Goal: Task Accomplishment & Management: Use online tool/utility

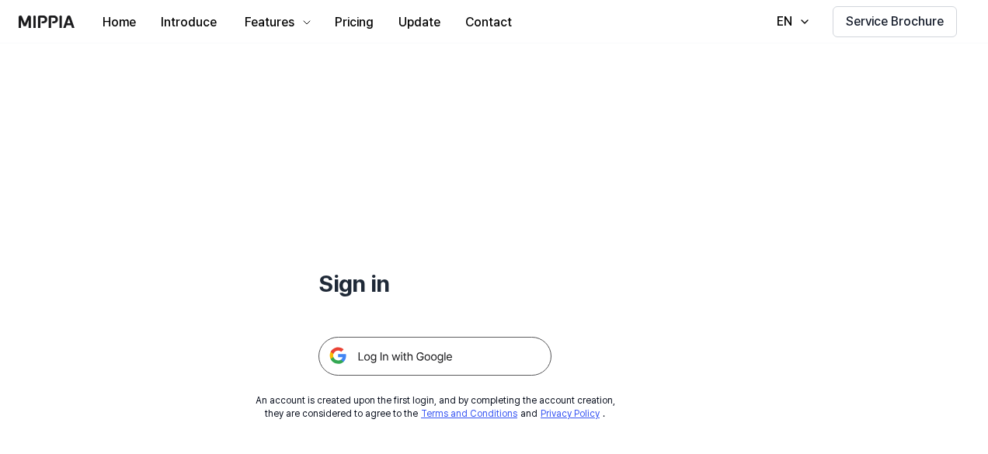
click at [467, 355] on img at bounding box center [435, 356] width 233 height 39
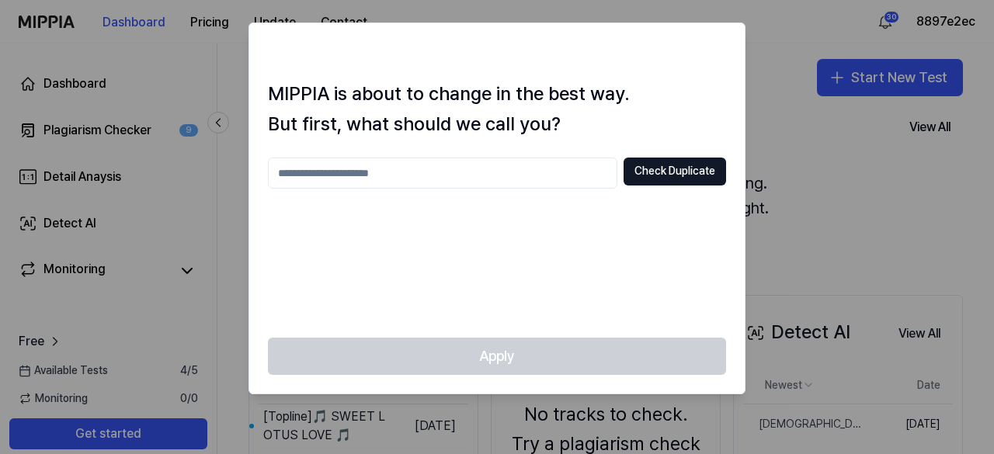
click at [723, 43] on div at bounding box center [717, 51] width 19 height 19
click at [756, 62] on div at bounding box center [497, 227] width 994 height 454
click at [472, 400] on div at bounding box center [497, 227] width 994 height 454
click at [267, 154] on div "MIPPIA is about to change in the best way. But first, what should we call you? …" at bounding box center [497, 208] width 496 height 259
click at [96, 61] on div at bounding box center [497, 227] width 994 height 454
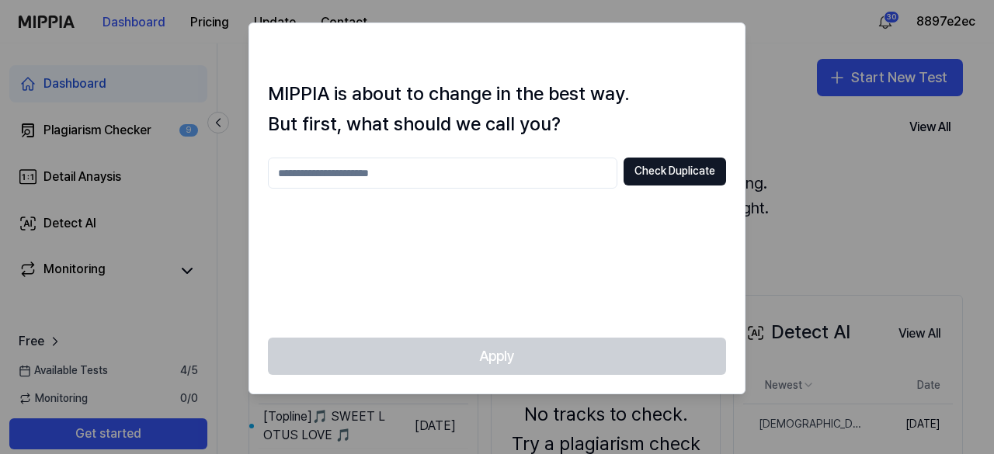
click at [554, 169] on input "text" at bounding box center [443, 173] width 350 height 31
click at [657, 173] on button "Check Duplicate" at bounding box center [675, 172] width 103 height 28
drag, startPoint x: 657, startPoint y: 173, endPoint x: 303, endPoint y: 181, distance: 354.4
click at [303, 181] on div "***** Check Duplicate" at bounding box center [497, 173] width 458 height 31
click at [324, 165] on input "*****" at bounding box center [443, 173] width 350 height 31
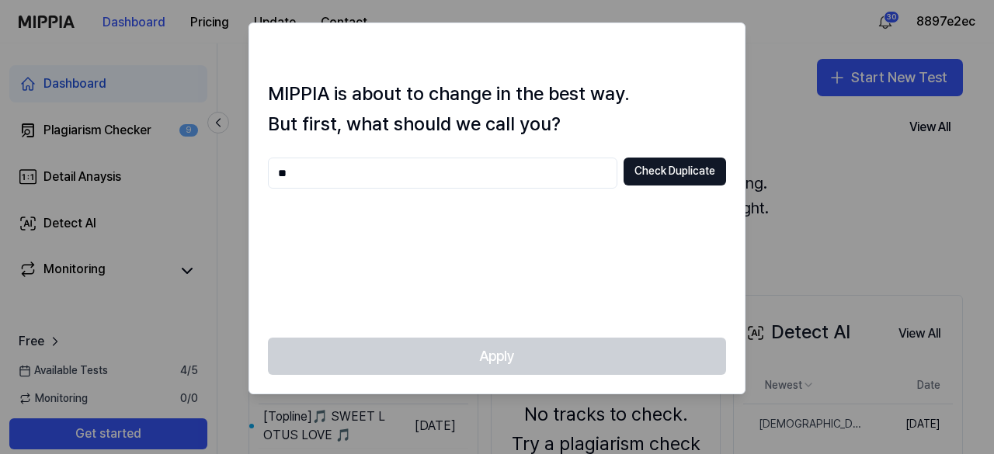
type input "*"
click at [659, 173] on button "Check Duplicate" at bounding box center [675, 172] width 103 height 28
click at [559, 153] on div "MIPPIA is about to change in the best way. But first, what should we call you? …" at bounding box center [497, 208] width 496 height 259
click at [828, 191] on div at bounding box center [497, 227] width 994 height 454
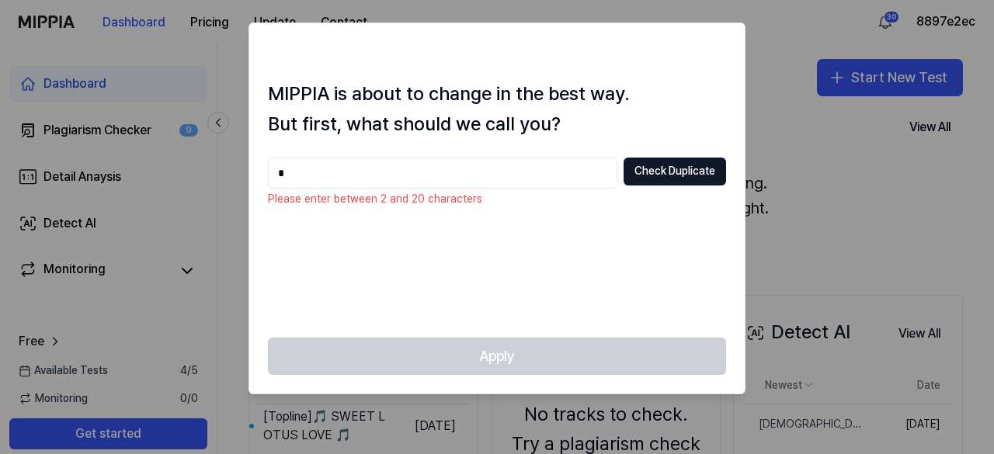
click at [137, 367] on div at bounding box center [497, 227] width 994 height 454
click at [213, 78] on div at bounding box center [497, 227] width 994 height 454
click at [367, 178] on input "*" at bounding box center [443, 173] width 350 height 31
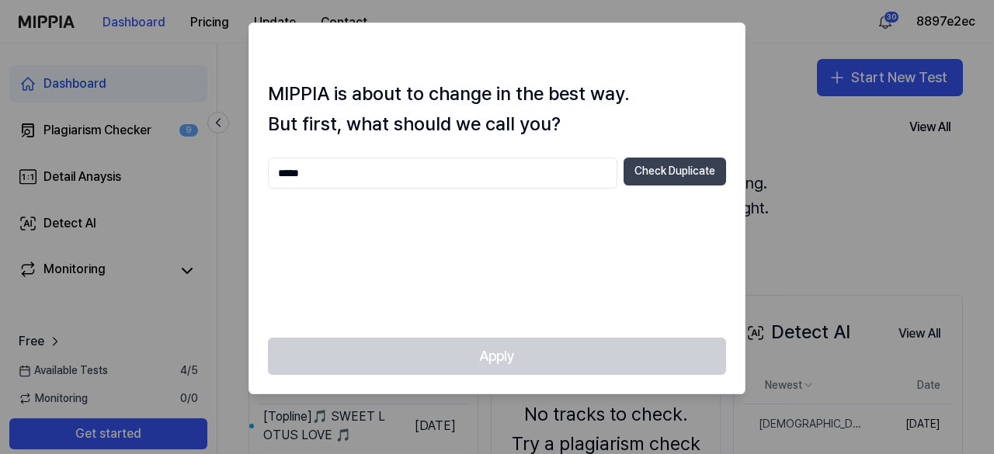
type input "*****"
click at [693, 161] on button "Check Duplicate" at bounding box center [675, 172] width 103 height 28
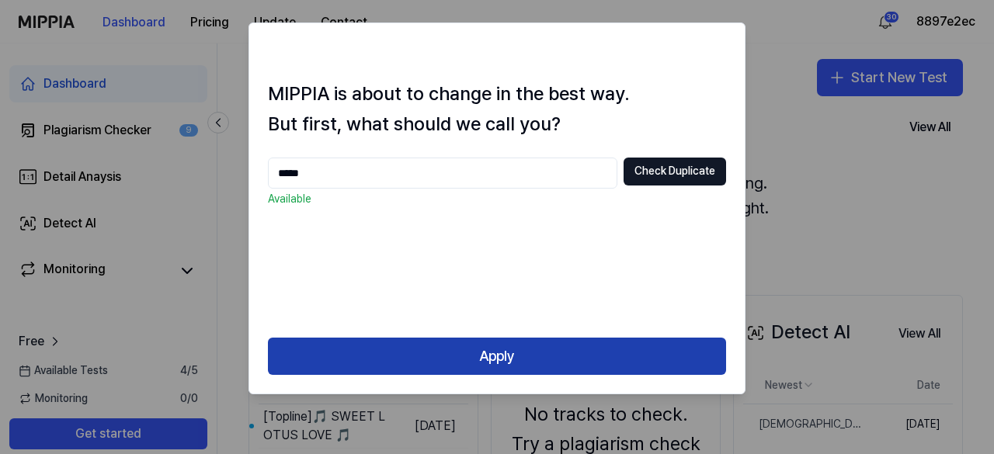
click at [477, 368] on button "Apply" at bounding box center [497, 356] width 458 height 37
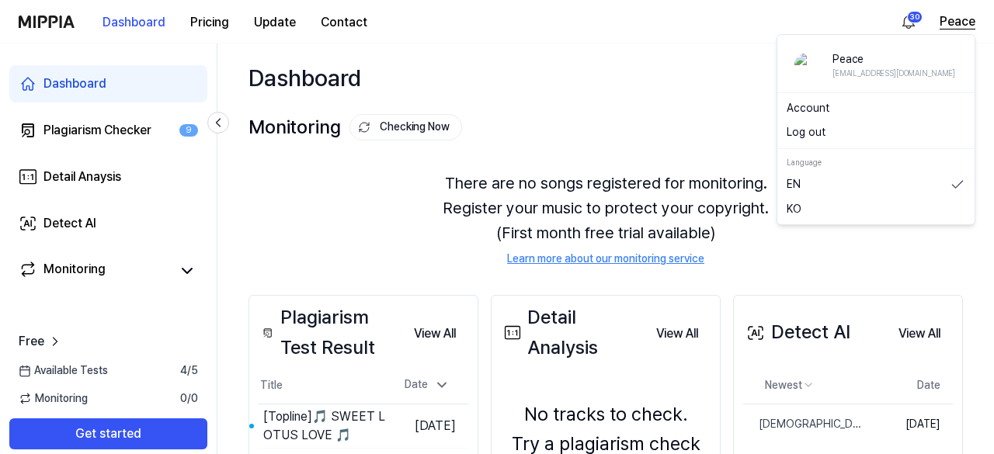
click at [949, 23] on button "Peace" at bounding box center [958, 21] width 36 height 19
click at [897, 101] on link "Account" at bounding box center [876, 109] width 179 height 16
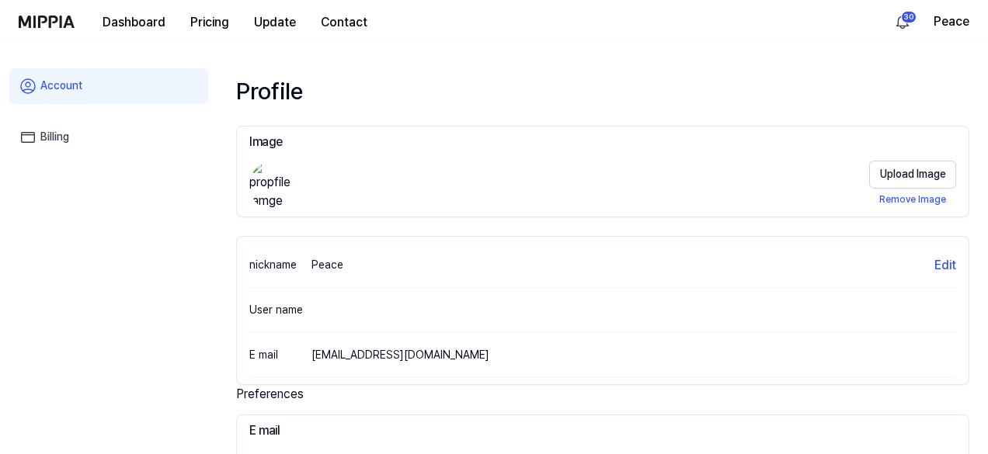
click at [103, 142] on link "Billing" at bounding box center [108, 138] width 199 height 36
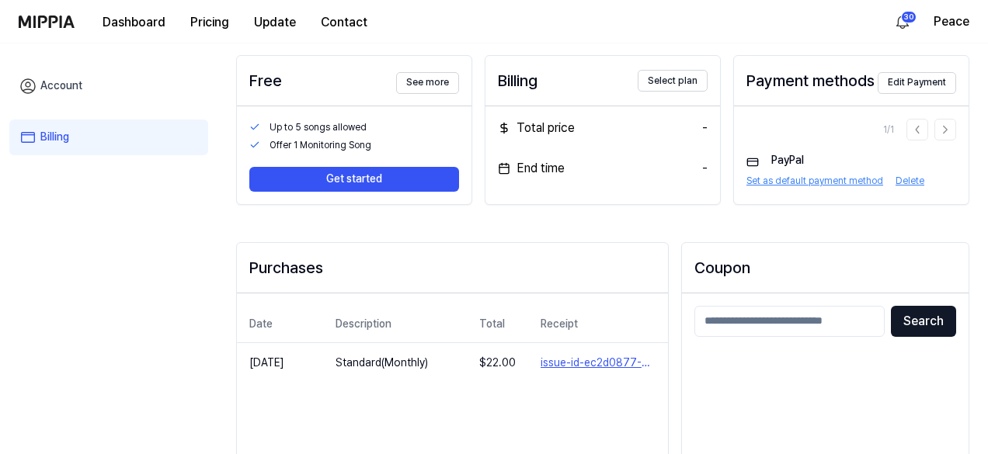
scroll to position [66, 0]
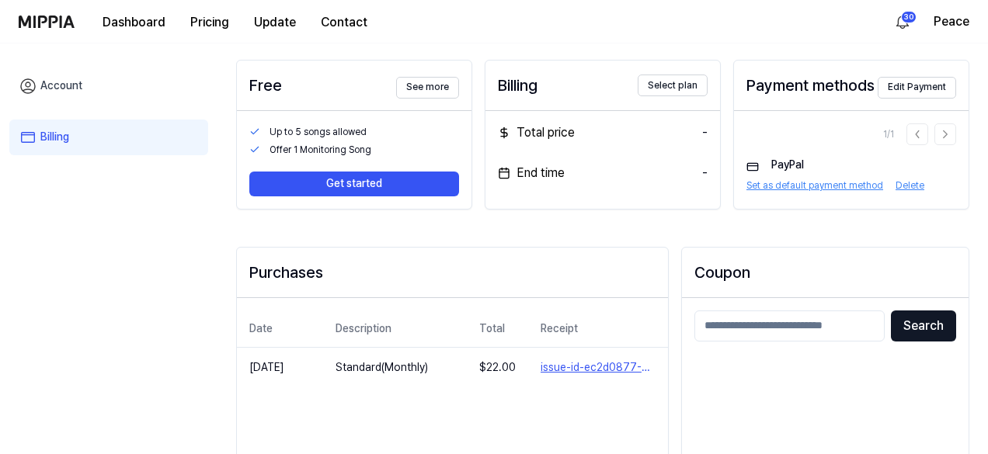
click at [55, 27] on div "Dashboard Pricing Update Contact" at bounding box center [199, 21] width 361 height 43
click at [49, 22] on img at bounding box center [47, 22] width 56 height 12
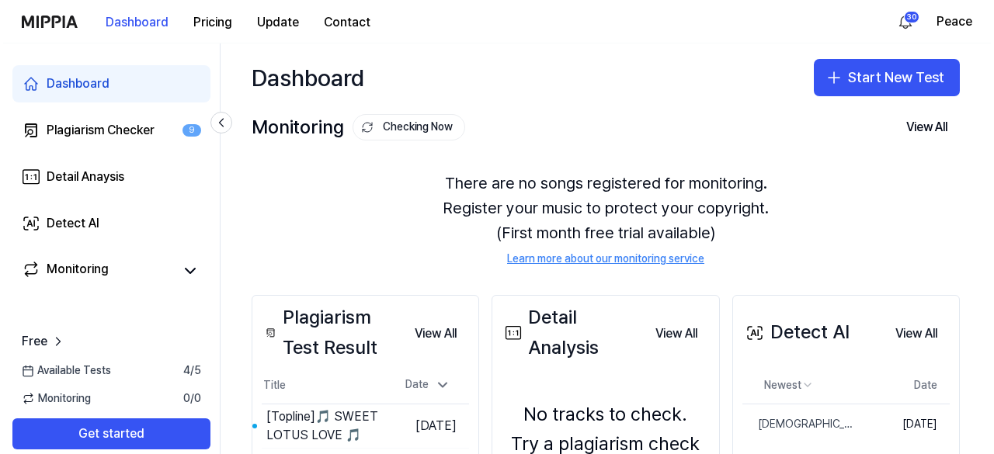
scroll to position [0, 0]
